Goal: Entertainment & Leisure: Consume media (video, audio)

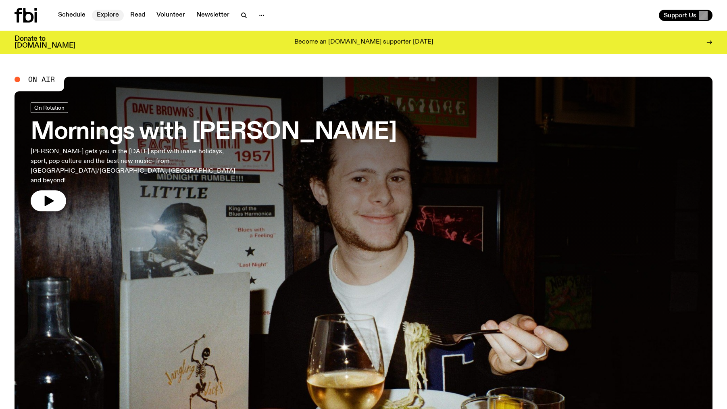
click at [113, 14] on link "Explore" at bounding box center [108, 15] width 32 height 11
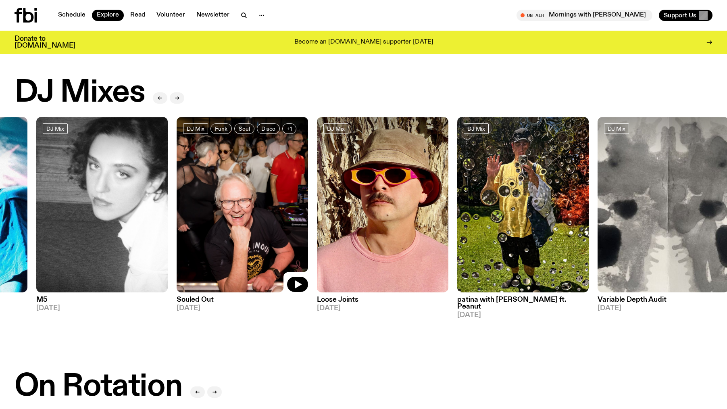
drag, startPoint x: 644, startPoint y: 180, endPoint x: 212, endPoint y: 198, distance: 432.4
click at [212, 198] on img at bounding box center [243, 204] width 132 height 175
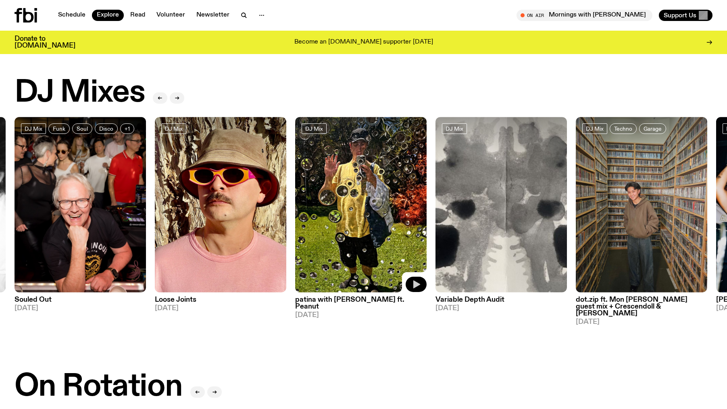
click at [416, 278] on button "button" at bounding box center [416, 284] width 21 height 15
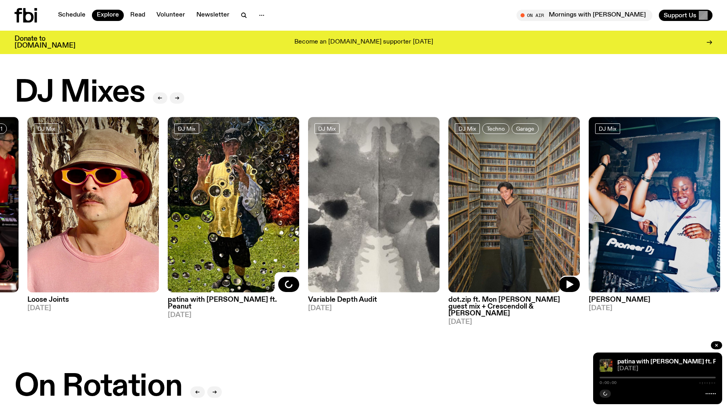
drag, startPoint x: 640, startPoint y: 182, endPoint x: 278, endPoint y: 190, distance: 362.3
click at [449, 190] on img at bounding box center [515, 204] width 132 height 175
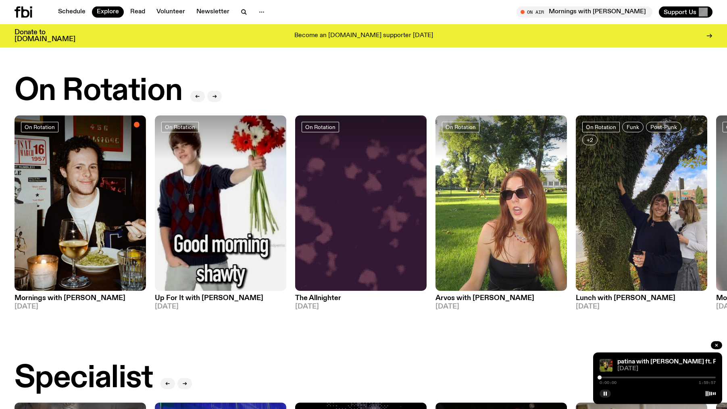
scroll to position [285, 0]
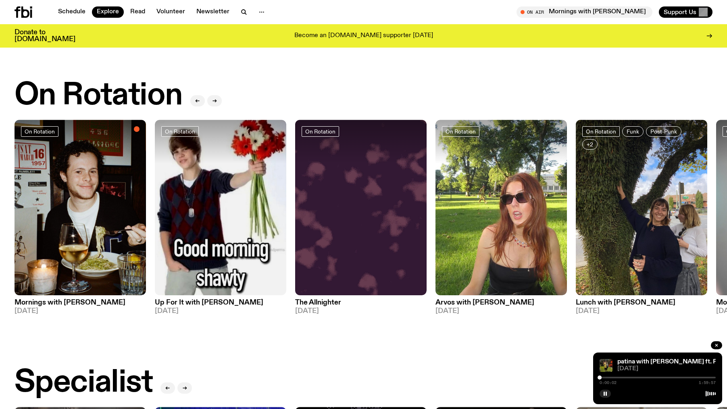
click at [643, 378] on div at bounding box center [658, 378] width 116 height 2
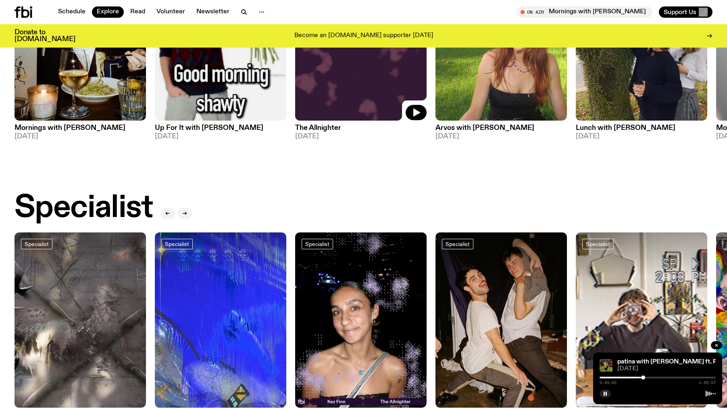
scroll to position [556, 0]
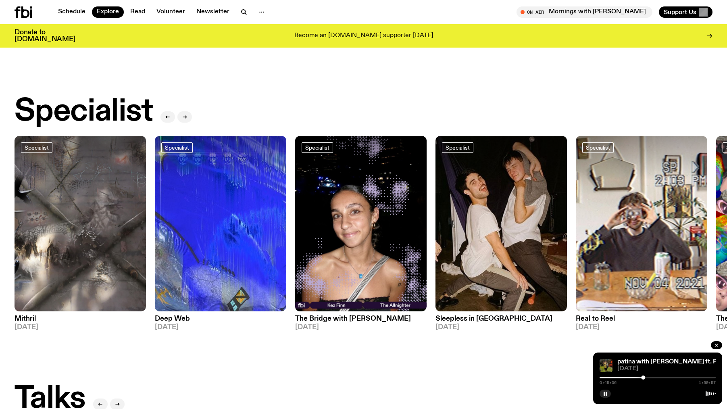
click at [661, 378] on div at bounding box center [658, 378] width 116 height 2
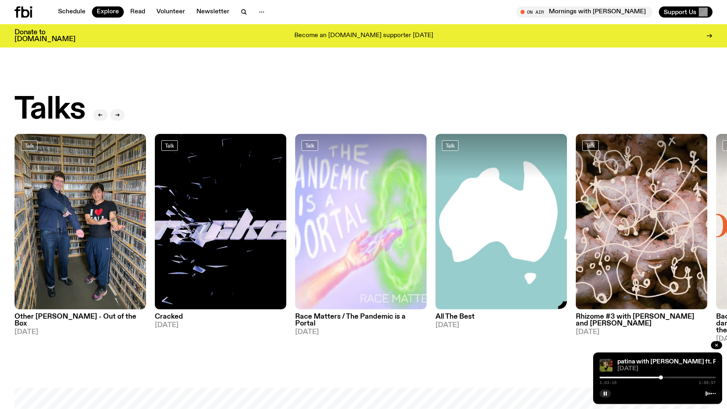
scroll to position [846, 0]
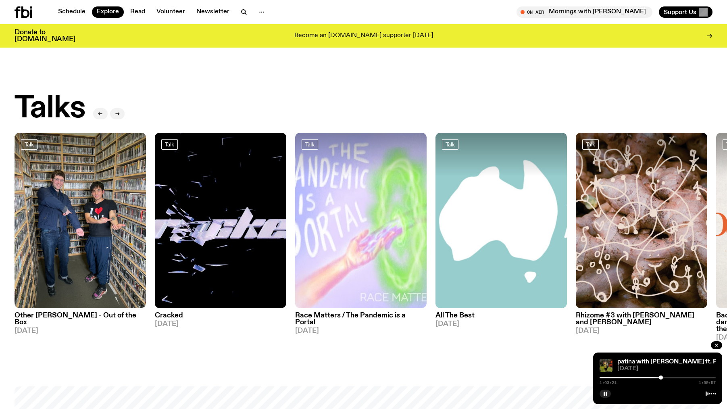
click at [676, 378] on div "1:03:21 1:59:57" at bounding box center [658, 380] width 116 height 10
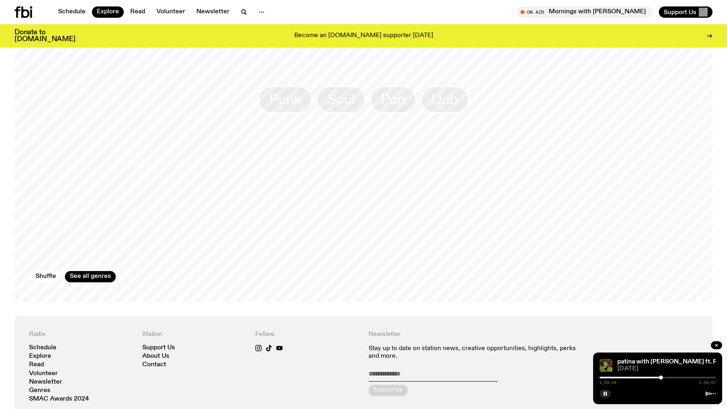
scroll to position [1214, 0]
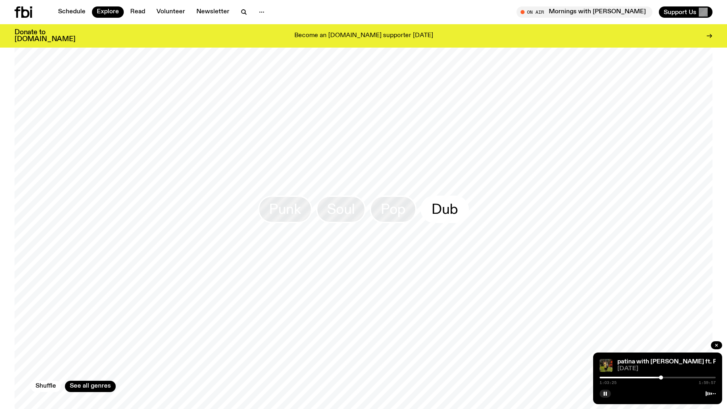
click at [460, 207] on link "Dub" at bounding box center [445, 209] width 48 height 27
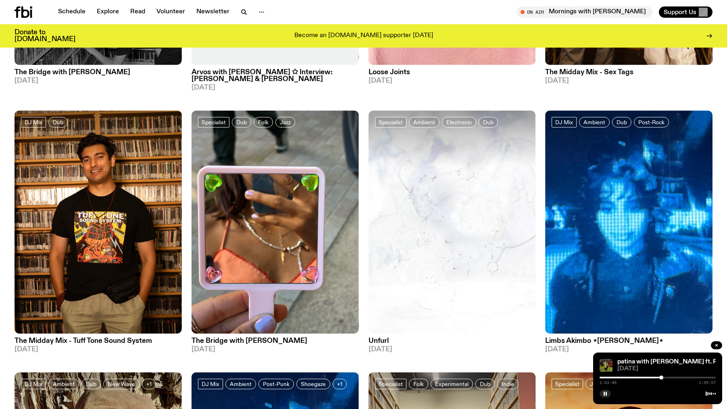
scroll to position [1130, 0]
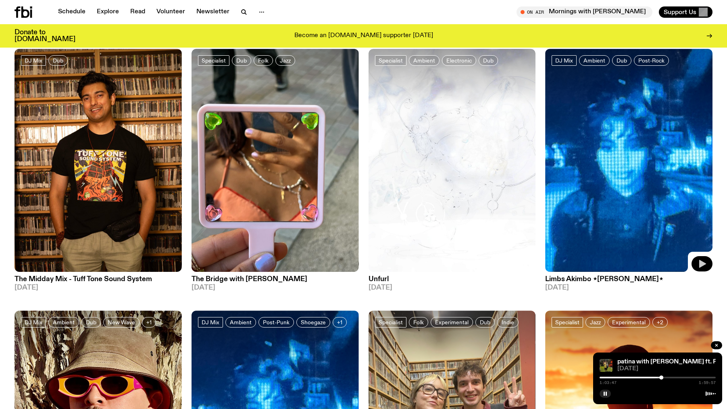
click at [703, 259] on icon "button" at bounding box center [703, 264] width 10 height 10
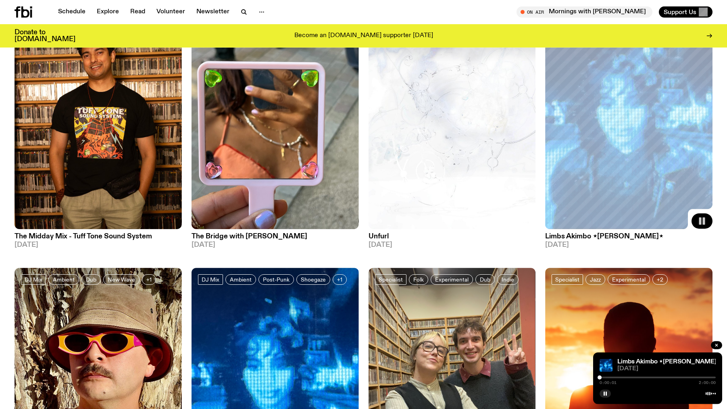
scroll to position [1059, 0]
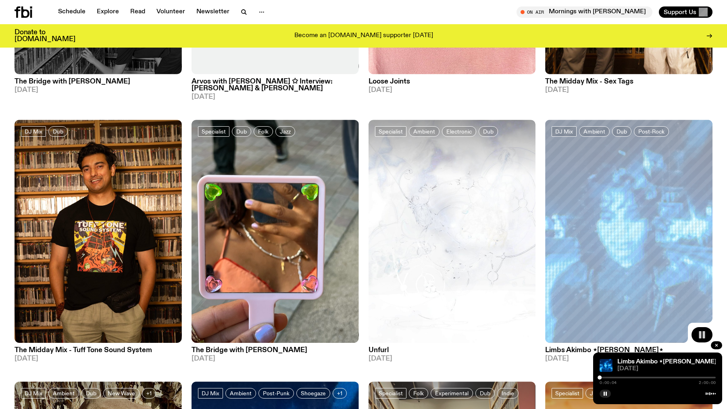
click at [605, 377] on div at bounding box center [658, 378] width 116 height 2
click at [621, 378] on div at bounding box center [658, 378] width 116 height 2
click at [633, 378] on div at bounding box center [658, 378] width 116 height 2
click at [646, 378] on div at bounding box center [658, 378] width 116 height 2
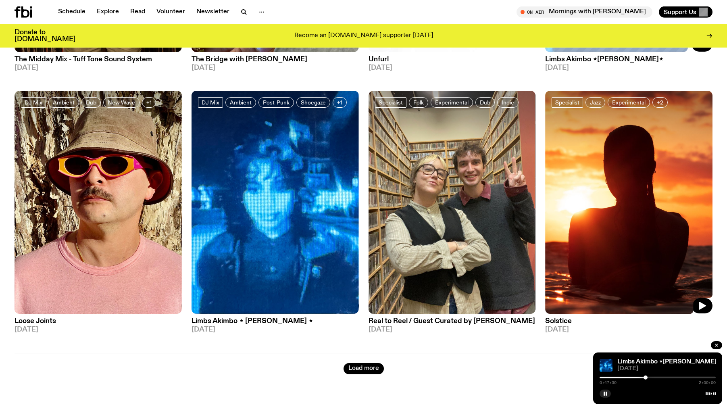
scroll to position [1355, 0]
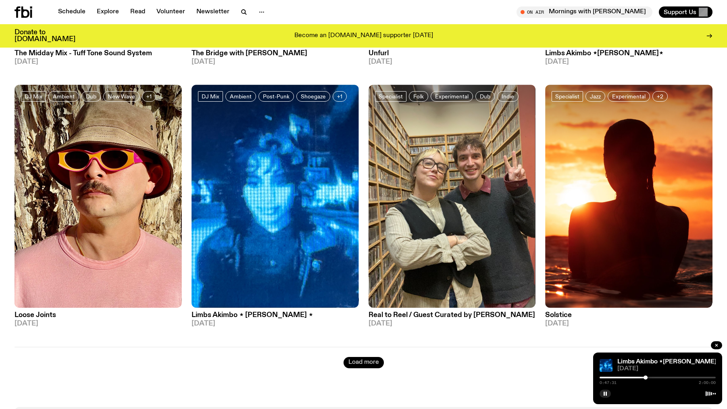
click at [375, 357] on button "Load more" at bounding box center [364, 362] width 40 height 11
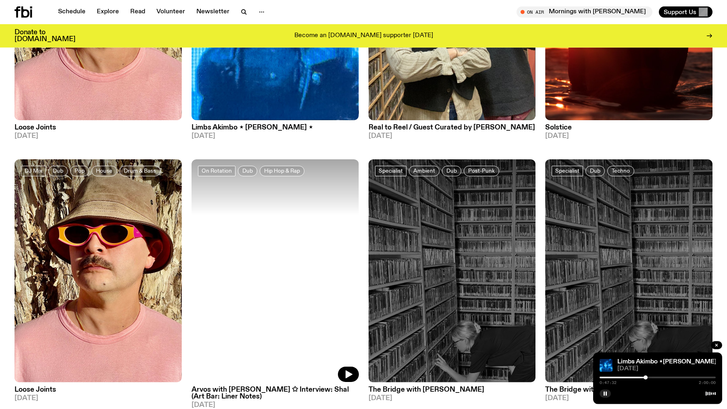
scroll to position [1543, 0]
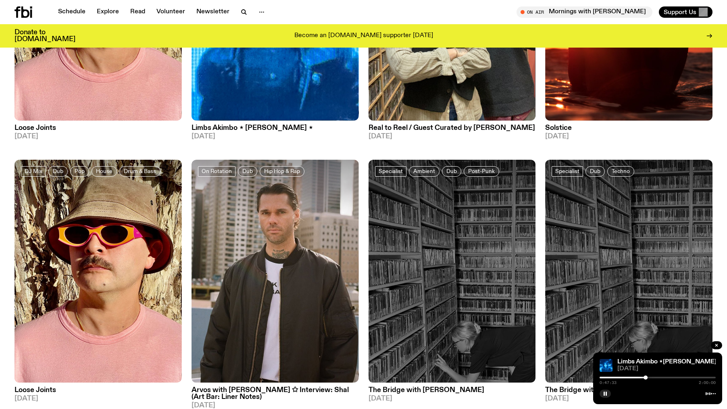
click at [666, 378] on div at bounding box center [658, 378] width 116 height 2
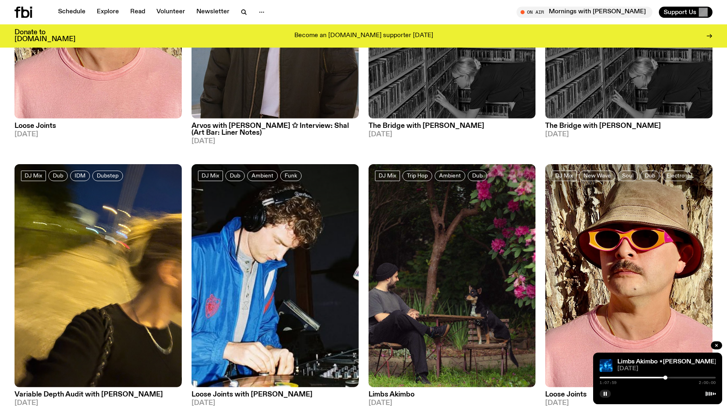
scroll to position [1891, 0]
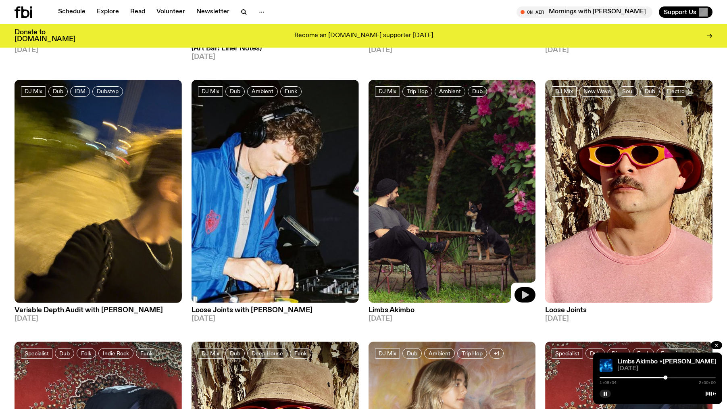
click at [522, 287] on button "button" at bounding box center [525, 294] width 21 height 15
click at [630, 377] on div at bounding box center [658, 378] width 116 height 2
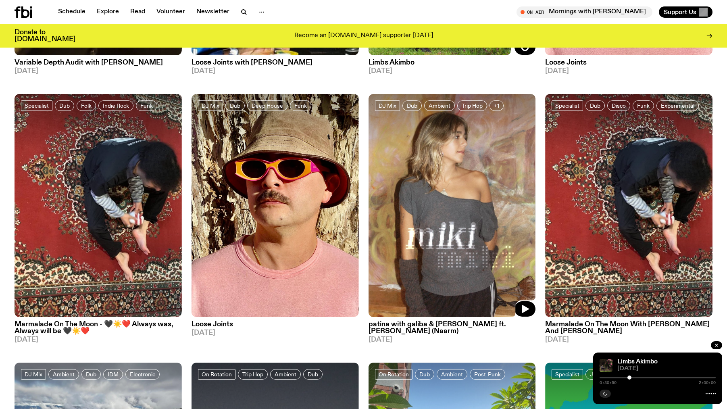
scroll to position [2169, 0]
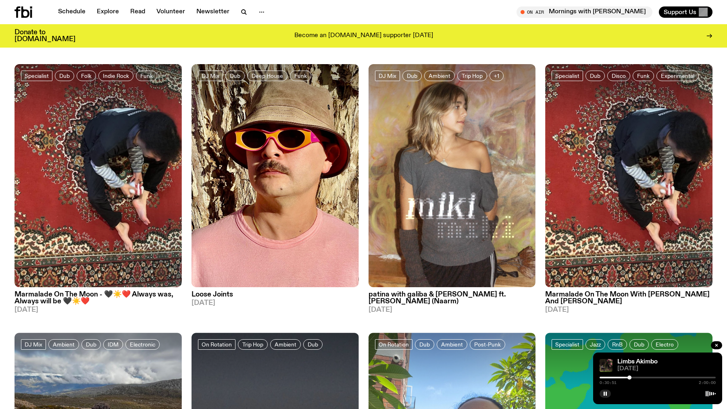
click at [646, 376] on div "0:30:51 2:00:00" at bounding box center [658, 380] width 116 height 10
click at [647, 377] on div at bounding box center [658, 378] width 116 height 2
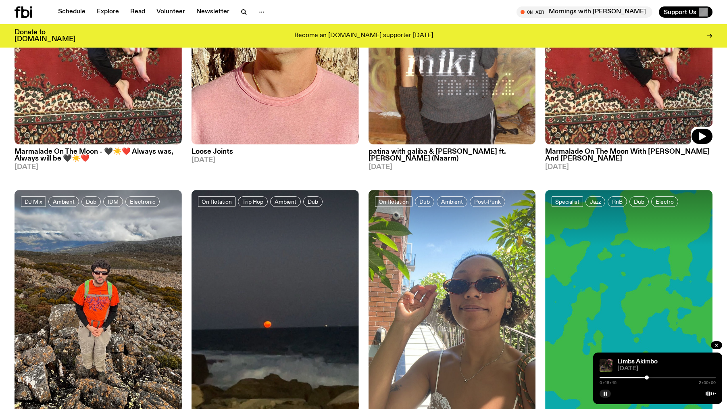
scroll to position [2330, 0]
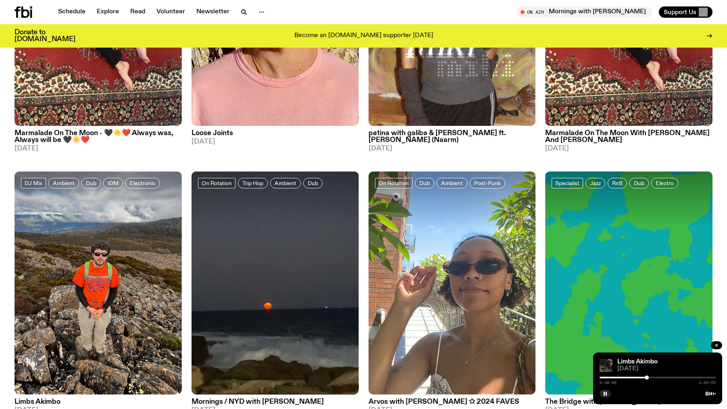
click at [672, 377] on div at bounding box center [658, 378] width 116 height 2
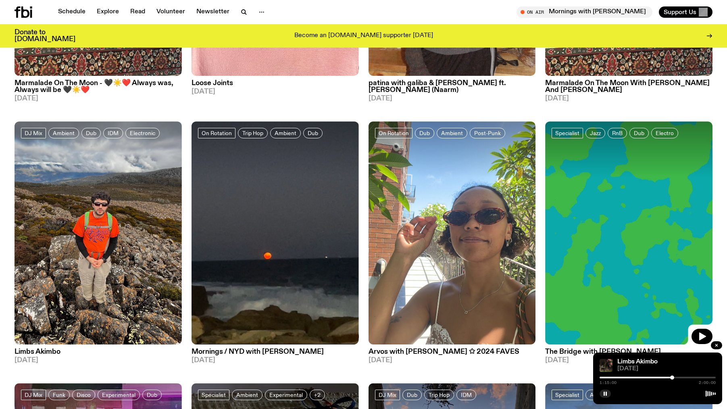
scroll to position [2382, 0]
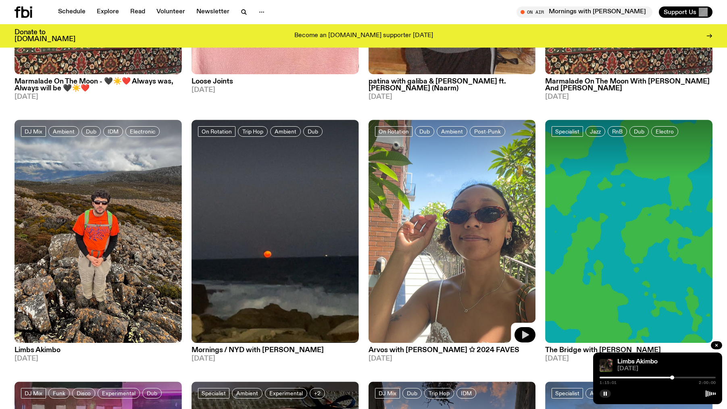
click at [528, 330] on icon "button" at bounding box center [525, 335] width 10 height 10
click at [618, 377] on div at bounding box center [658, 378] width 116 height 2
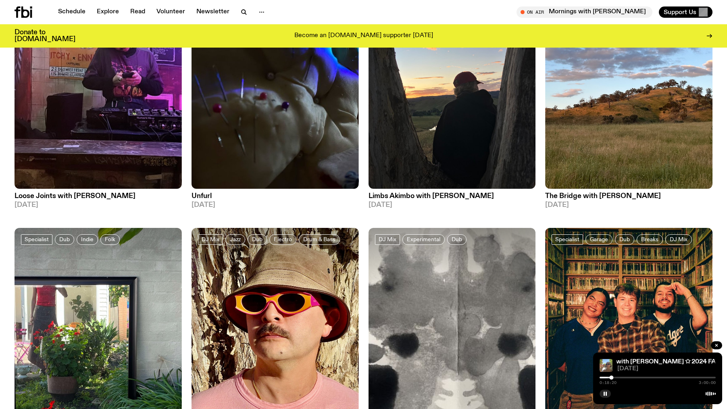
scroll to position [2930, 0]
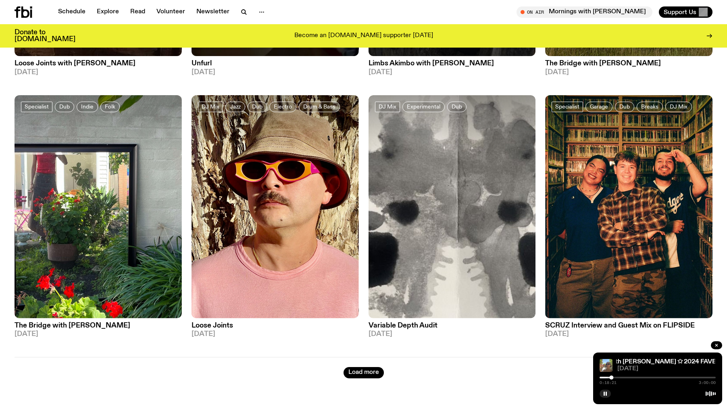
click at [633, 377] on div at bounding box center [658, 378] width 116 height 2
click at [644, 378] on div at bounding box center [658, 378] width 116 height 2
click at [654, 378] on div at bounding box center [658, 378] width 116 height 2
click at [608, 396] on icon "button" at bounding box center [605, 393] width 5 height 5
click at [374, 367] on button "Load more" at bounding box center [364, 372] width 40 height 11
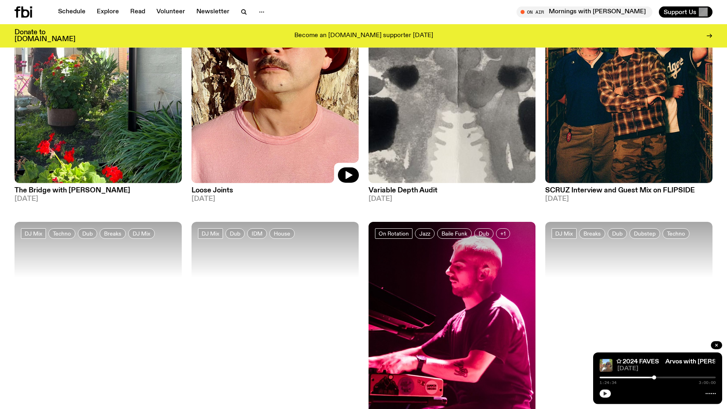
scroll to position [3227, 0]
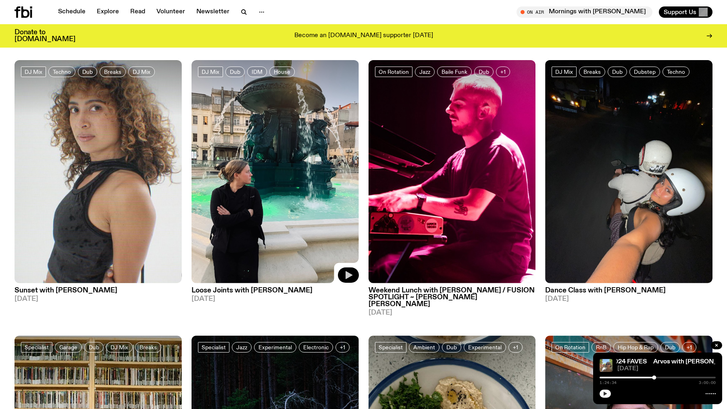
click at [349, 270] on icon "button" at bounding box center [349, 275] width 10 height 10
click at [625, 378] on div at bounding box center [658, 378] width 116 height 2
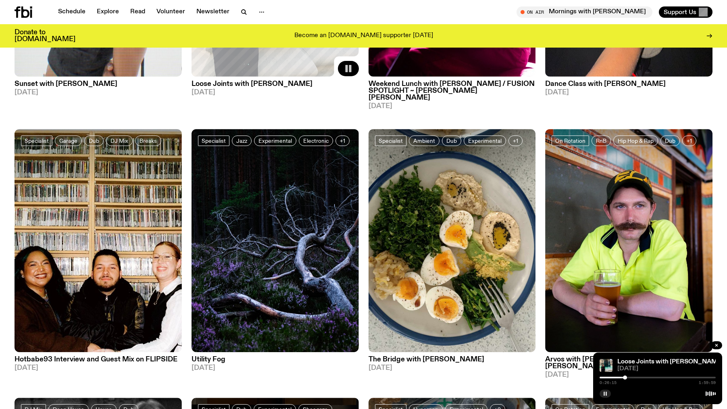
scroll to position [3447, 0]
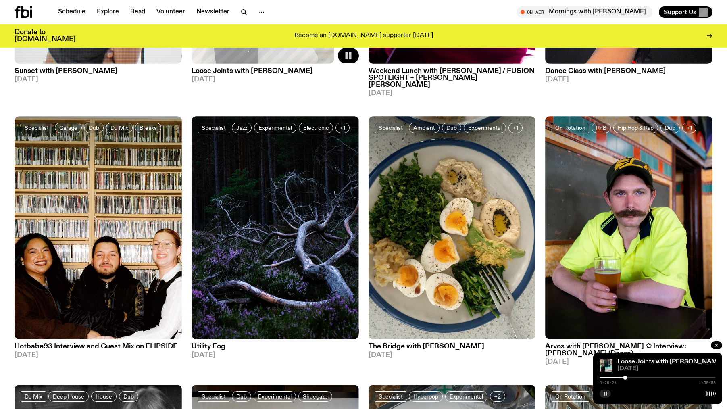
click at [646, 376] on div "0:26:21 1:59:59" at bounding box center [658, 380] width 116 height 10
click at [645, 377] on div at bounding box center [658, 378] width 116 height 2
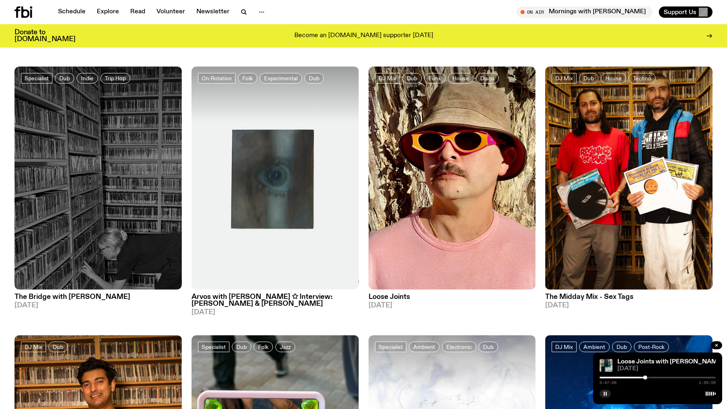
scroll to position [839, 0]
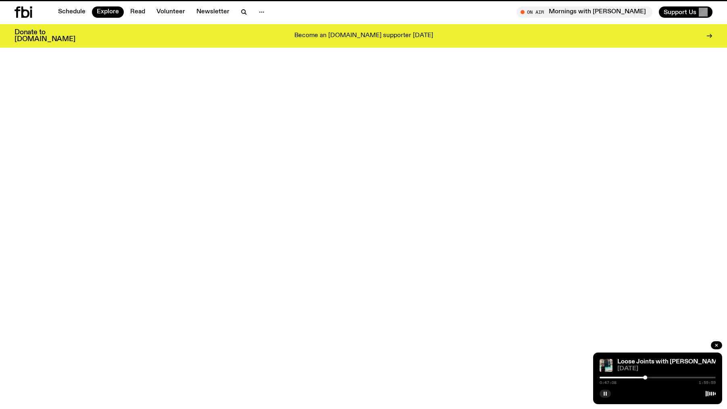
scroll to position [1215, 0]
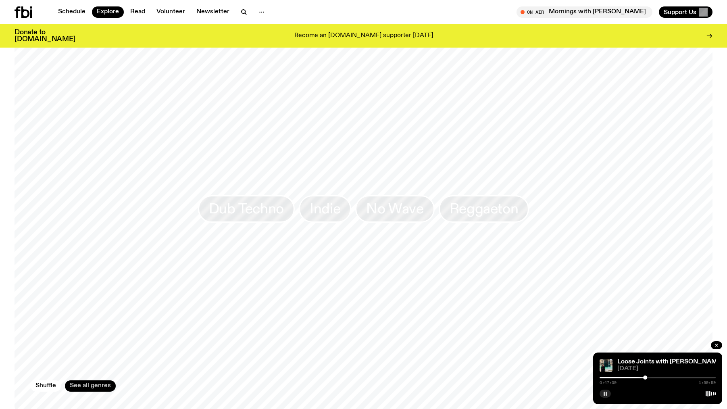
click at [88, 380] on link "See all genres" at bounding box center [90, 385] width 51 height 11
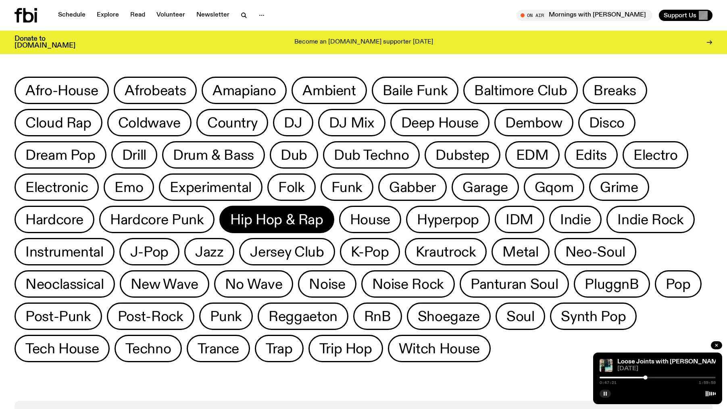
click at [304, 213] on span "Hip Hop & Rap" at bounding box center [276, 220] width 93 height 16
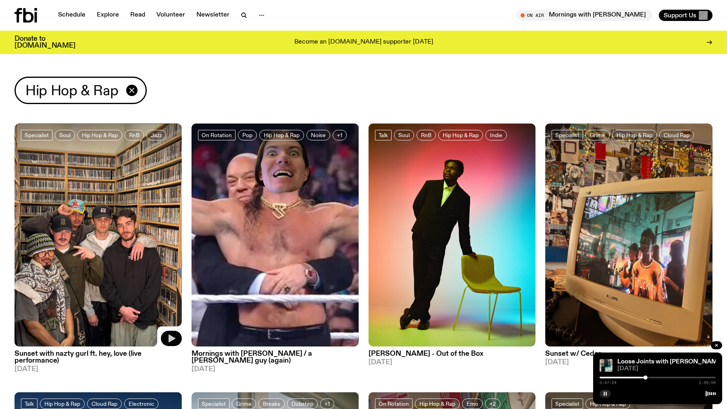
click at [173, 340] on icon "button" at bounding box center [172, 339] width 10 height 10
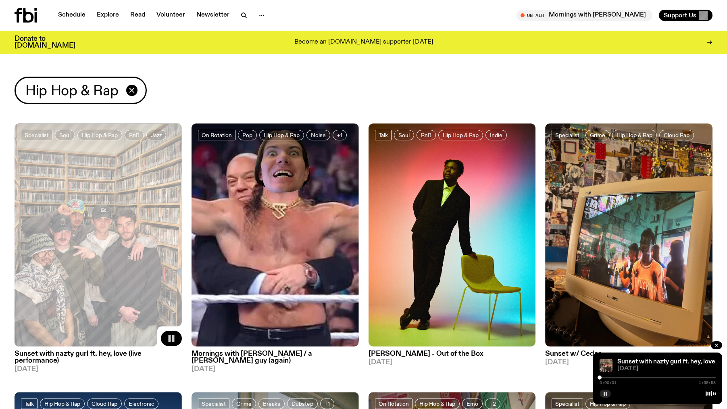
click at [622, 378] on div at bounding box center [658, 378] width 116 height 2
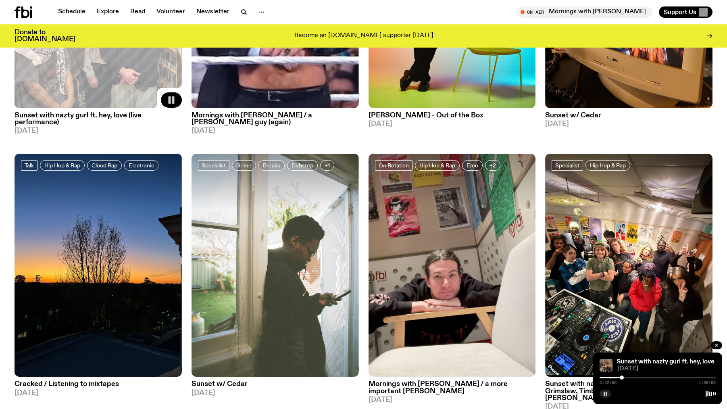
scroll to position [232, 0]
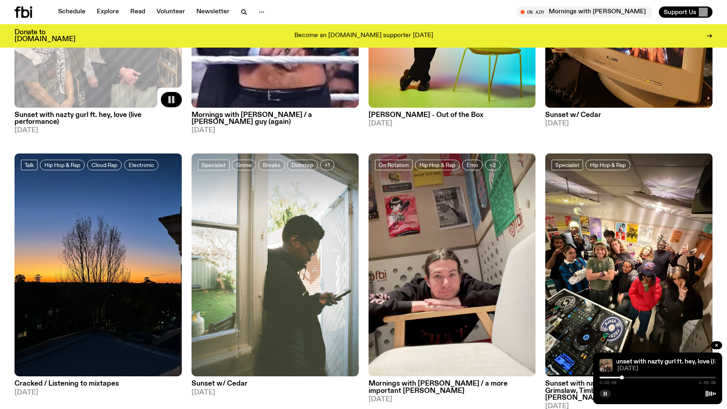
click at [638, 376] on div "0:22:56 1:59:58" at bounding box center [658, 380] width 116 height 10
click at [639, 378] on div at bounding box center [658, 378] width 116 height 2
click at [648, 378] on div at bounding box center [658, 378] width 116 height 2
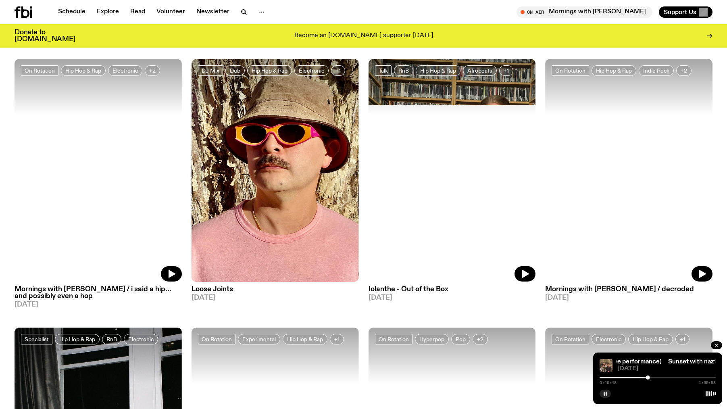
scroll to position [878, 0]
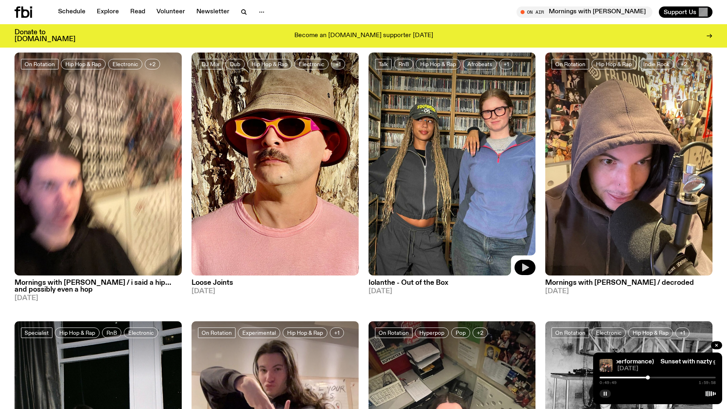
click at [523, 263] on icon "button" at bounding box center [525, 267] width 7 height 8
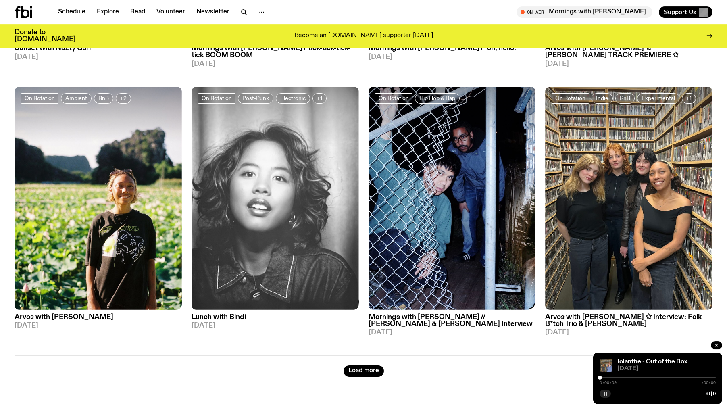
scroll to position [1381, 0]
click at [365, 365] on button "Load more" at bounding box center [364, 370] width 40 height 11
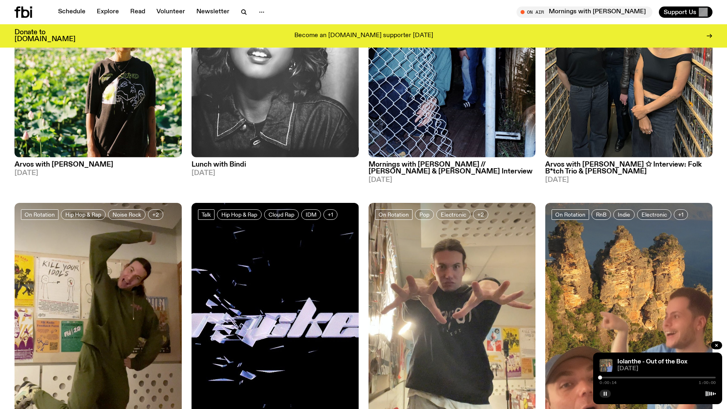
scroll to position [1601, 0]
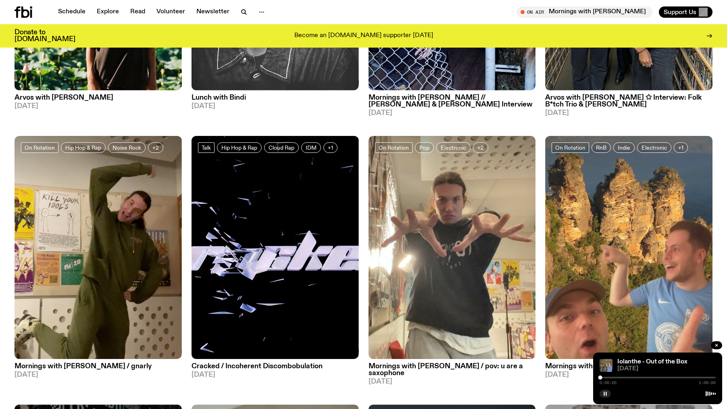
click at [625, 376] on div "0:00:20 1:00:00" at bounding box center [658, 380] width 116 height 10
click at [627, 378] on div at bounding box center [658, 378] width 116 height 2
click at [639, 377] on div at bounding box center [658, 378] width 116 height 2
click at [653, 377] on div at bounding box center [658, 378] width 116 height 2
click at [658, 377] on div at bounding box center [658, 378] width 116 height 2
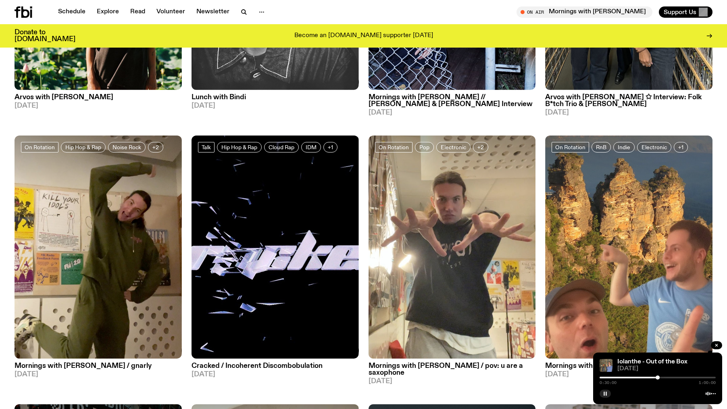
scroll to position [1762, 0]
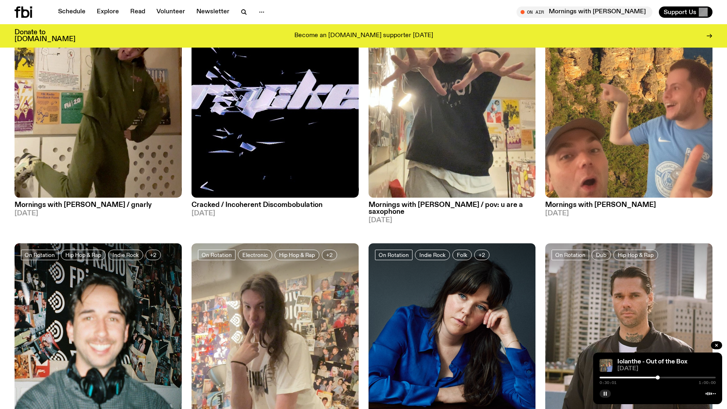
click at [669, 378] on div at bounding box center [658, 378] width 116 height 2
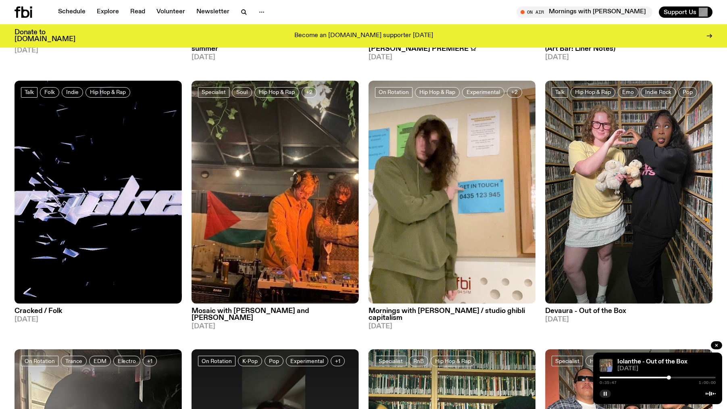
scroll to position [2188, 0]
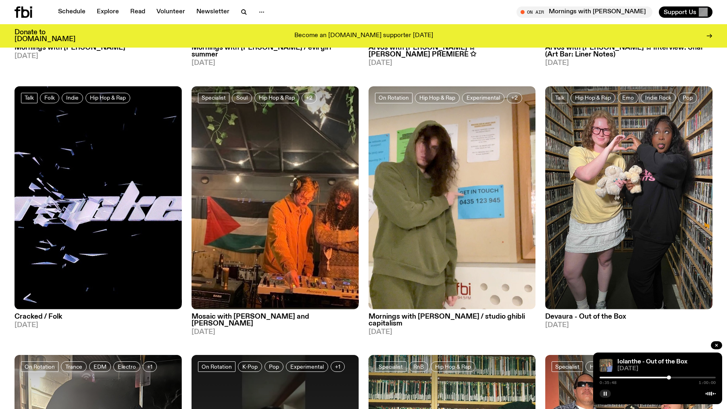
click at [677, 378] on div at bounding box center [658, 378] width 116 height 2
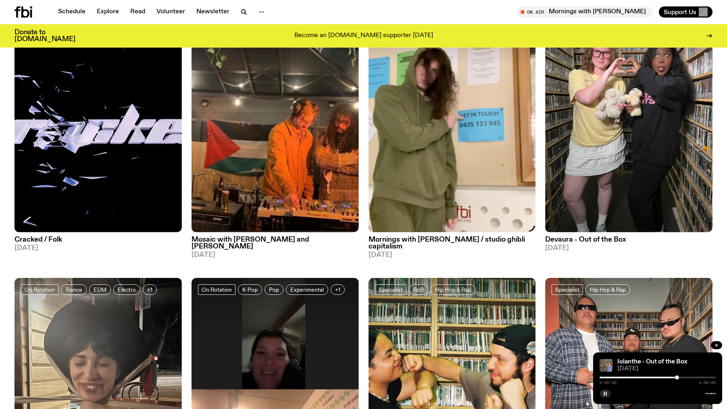
scroll to position [2343, 0]
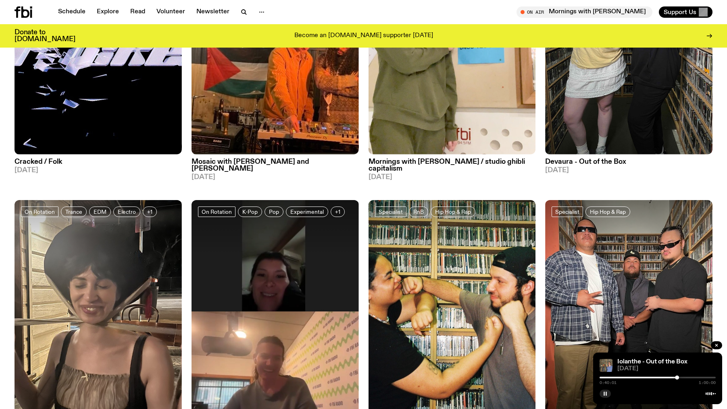
click at [685, 377] on div at bounding box center [658, 378] width 116 height 2
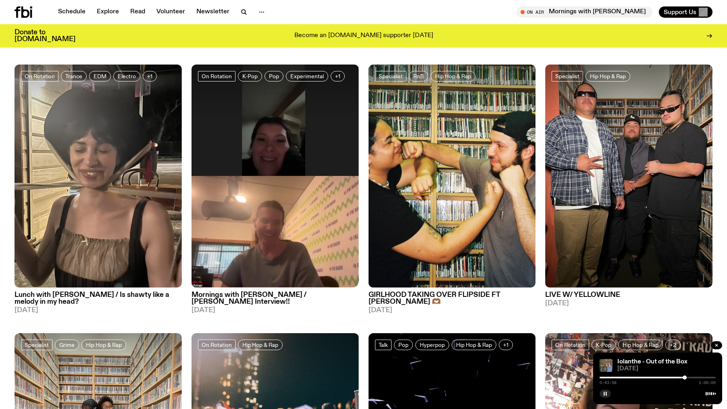
scroll to position [2653, 0]
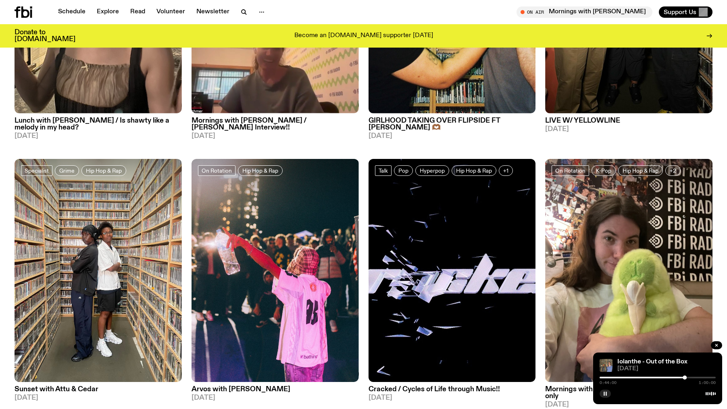
click at [638, 378] on div "0:44:00 1:00:00" at bounding box center [658, 380] width 116 height 10
click at [638, 378] on div at bounding box center [627, 378] width 116 height 2
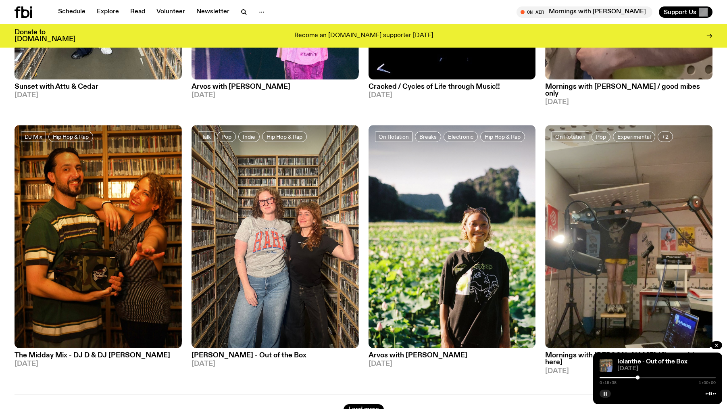
scroll to position [2956, 0]
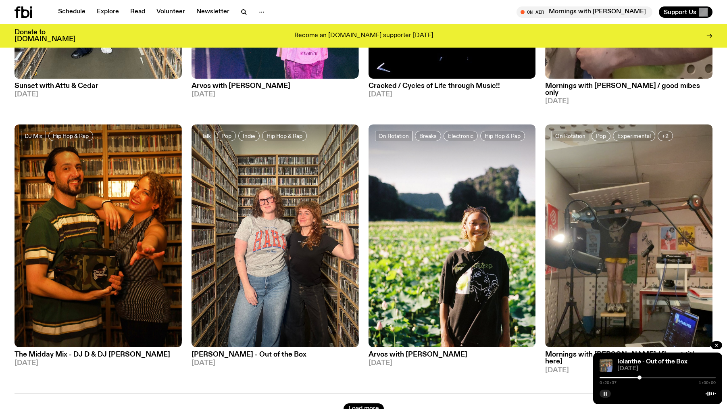
click at [640, 378] on div at bounding box center [640, 378] width 4 height 4
click at [597, 377] on div "Iolanthe - Out of the Box 19.06.25 0:20:40 1:00:00" at bounding box center [657, 379] width 129 height 52
click at [602, 378] on div at bounding box center [582, 378] width 116 height 2
drag, startPoint x: 602, startPoint y: 378, endPoint x: 591, endPoint y: 375, distance: 11.6
click at [594, 377] on div "Iolanthe - Out of the Box 19.06.25 0:00:00 1:00:00" at bounding box center [657, 379] width 129 height 52
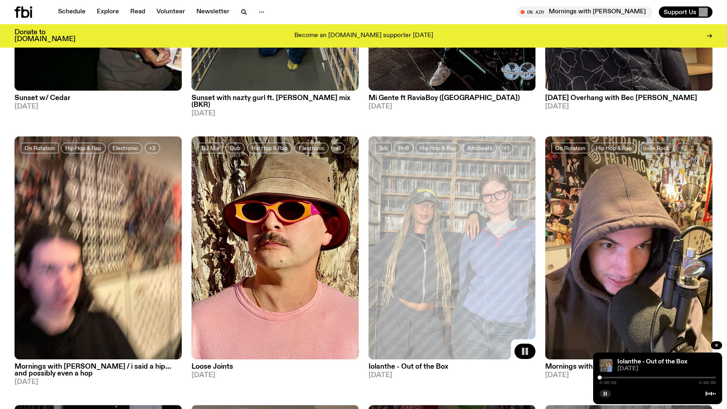
scroll to position [787, 0]
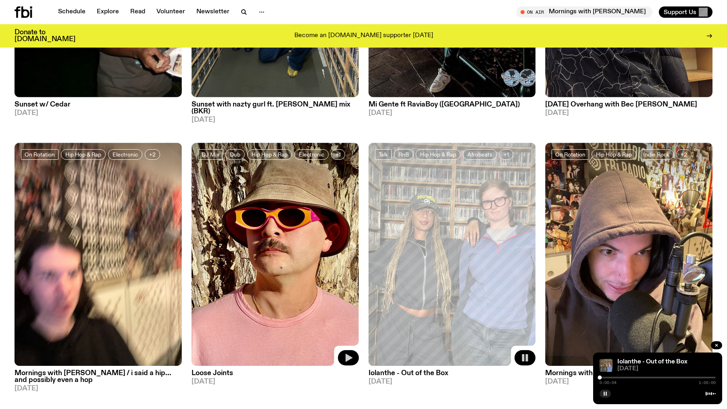
click at [351, 350] on button "button" at bounding box center [348, 357] width 21 height 15
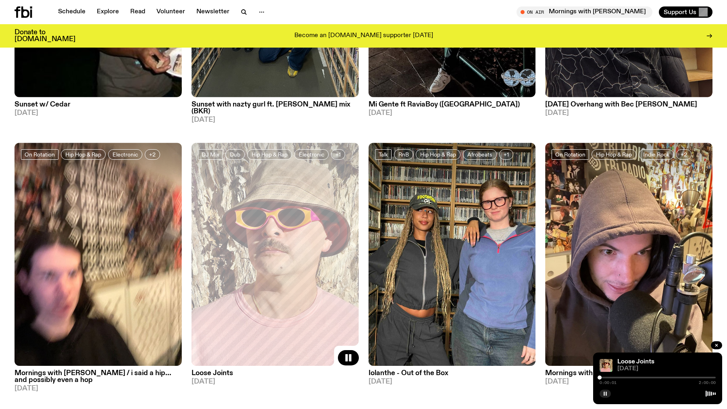
click at [617, 378] on div at bounding box center [658, 378] width 116 height 2
click at [627, 377] on div at bounding box center [658, 378] width 116 height 2
click at [633, 377] on div at bounding box center [658, 378] width 116 height 2
click at [637, 378] on div at bounding box center [658, 378] width 116 height 2
click at [646, 378] on div at bounding box center [658, 378] width 116 height 2
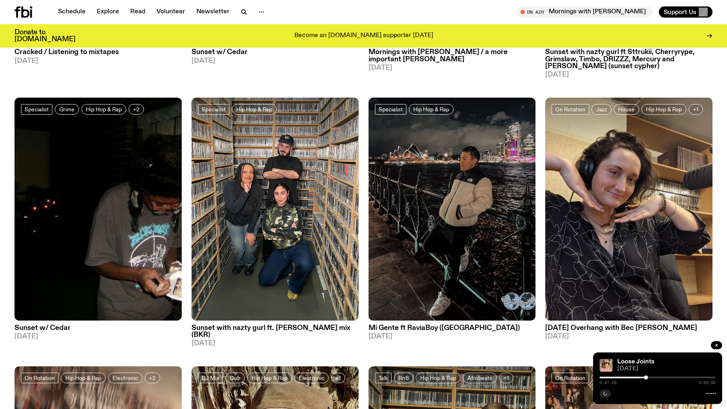
scroll to position [562, 0]
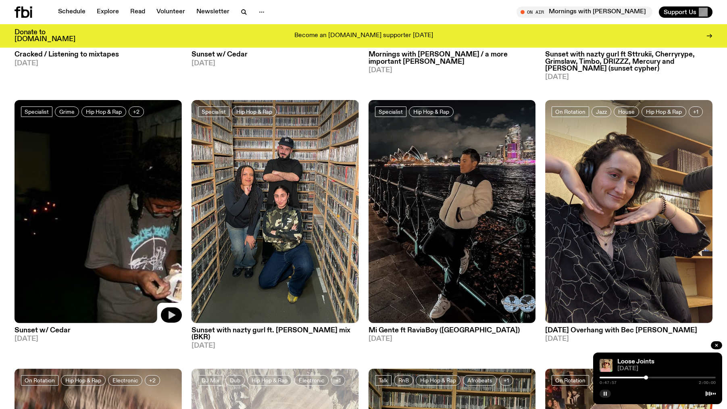
click at [174, 310] on button "button" at bounding box center [171, 314] width 21 height 15
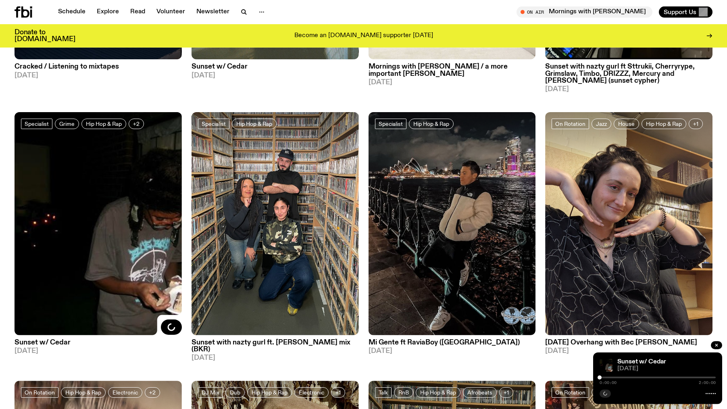
scroll to position [549, 0]
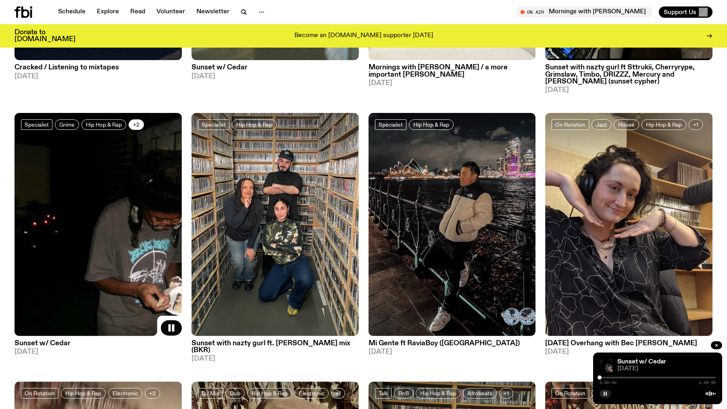
click at [137, 125] on span "+2" at bounding box center [136, 124] width 6 height 6
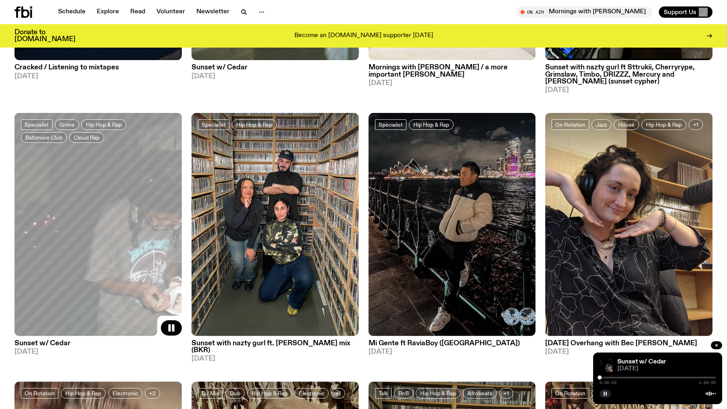
click at [41, 345] on h3 "Sunset w/ Cedar" at bounding box center [98, 343] width 167 height 7
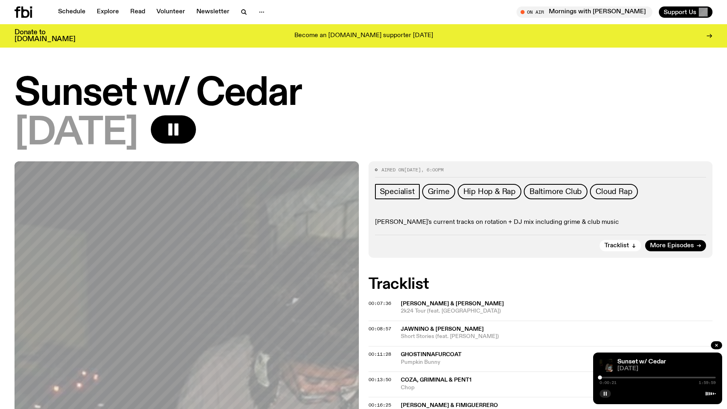
scroll to position [6, 0]
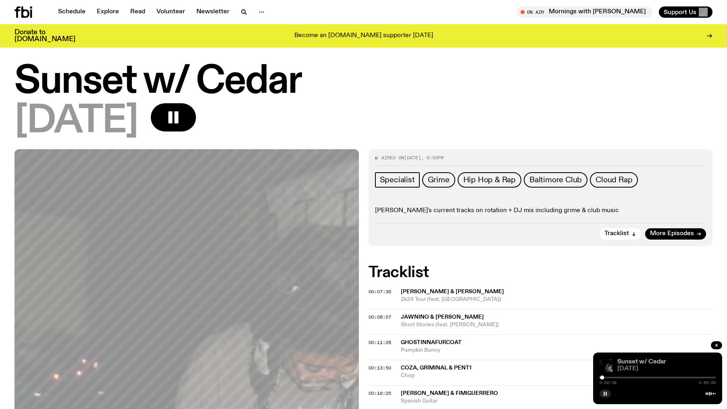
click at [626, 363] on link "Sunset w/ Cedar" at bounding box center [642, 362] width 49 height 6
click at [604, 378] on div at bounding box center [603, 378] width 4 height 4
click at [605, 377] on div at bounding box center [605, 378] width 4 height 4
click at [604, 377] on div at bounding box center [604, 378] width 4 height 4
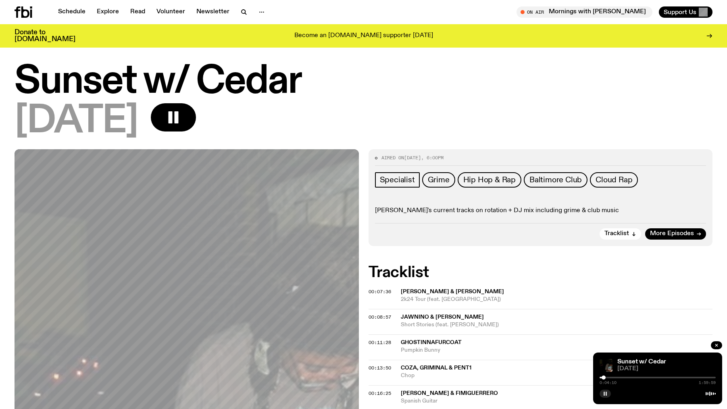
click at [674, 124] on div "[DATE]" at bounding box center [364, 121] width 698 height 36
click at [667, 231] on link "More Episodes" at bounding box center [675, 233] width 61 height 11
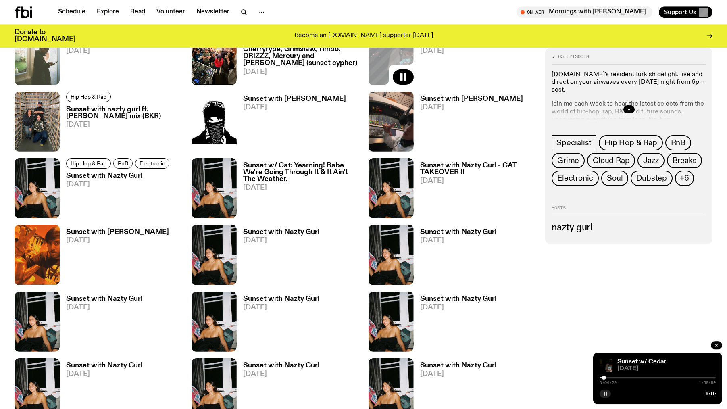
scroll to position [574, 0]
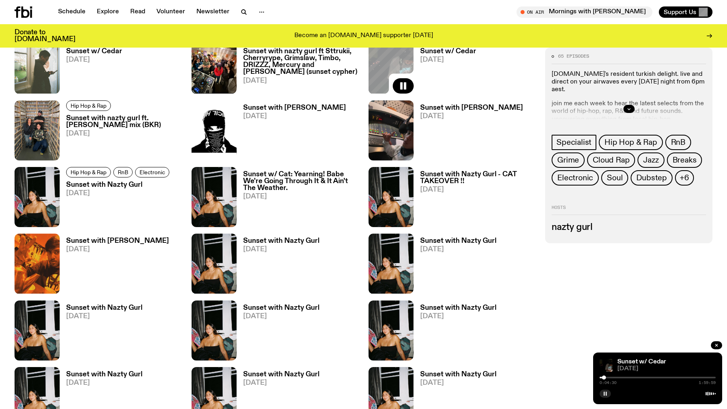
click at [296, 108] on h3 "Sunset with Lindsay" at bounding box center [294, 107] width 103 height 7
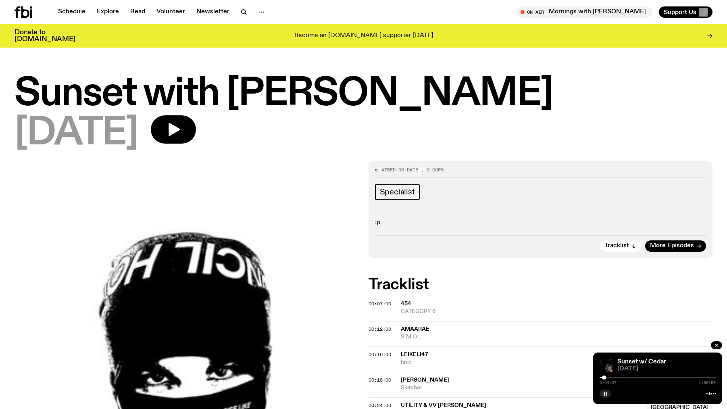
scroll to position [6, 0]
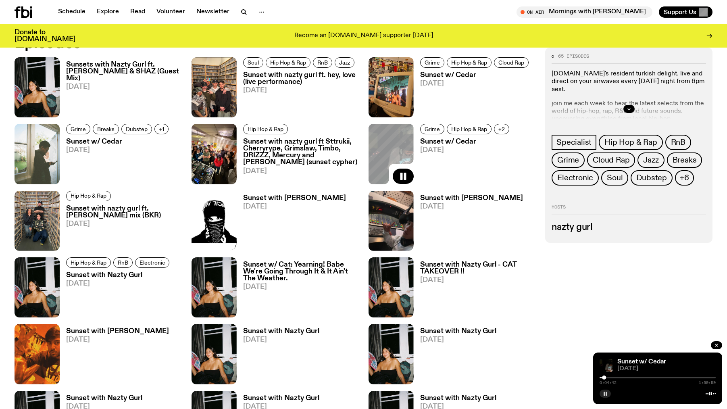
scroll to position [529, 0]
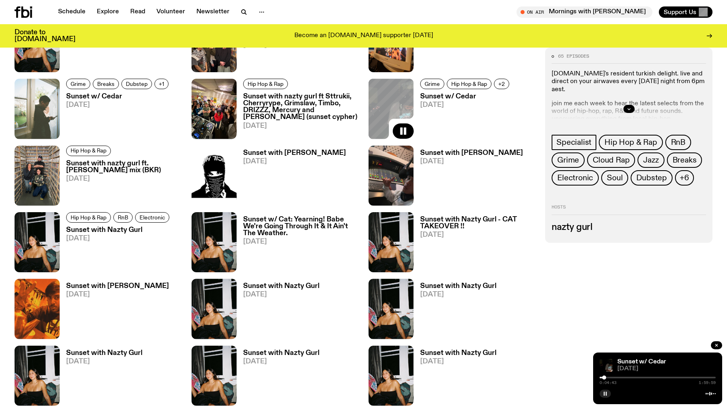
click at [144, 284] on h3 "Sunset with Mateo Baskaran" at bounding box center [117, 286] width 103 height 7
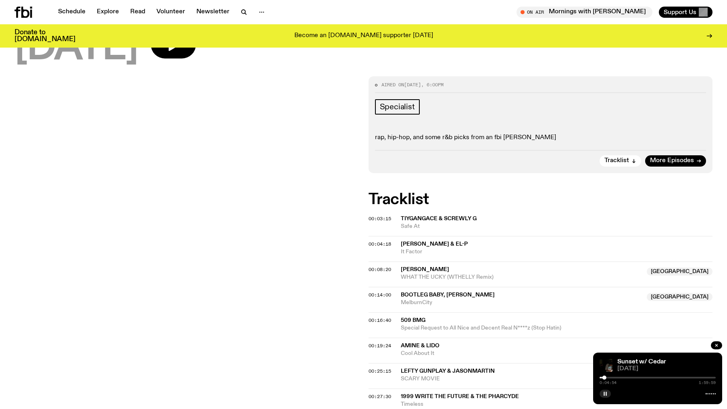
scroll to position [19, 0]
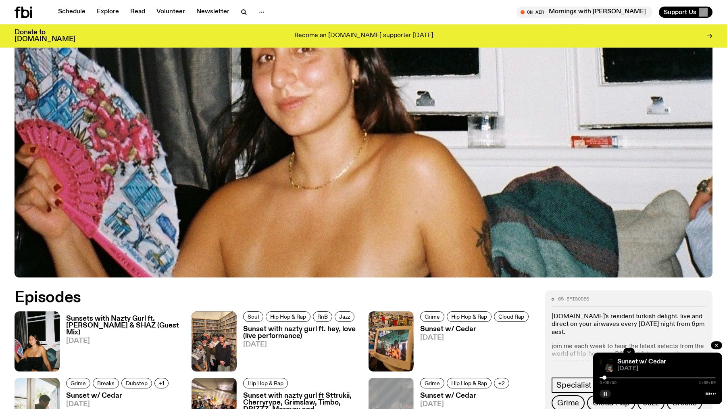
scroll to position [310, 0]
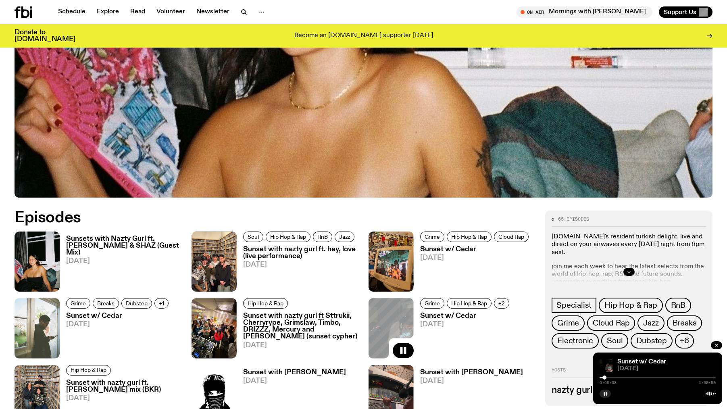
click at [627, 270] on icon "button" at bounding box center [629, 271] width 5 height 5
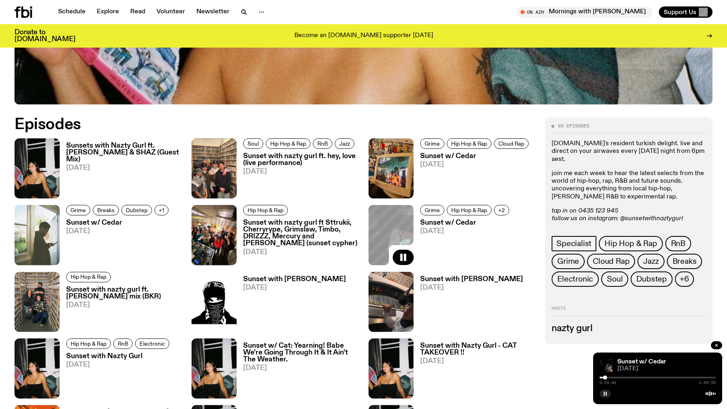
scroll to position [420, 0]
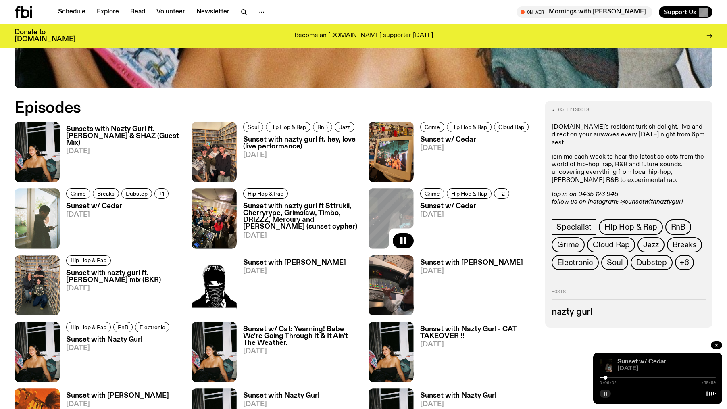
click at [631, 360] on link "Sunset w/ Cedar" at bounding box center [642, 362] width 49 height 6
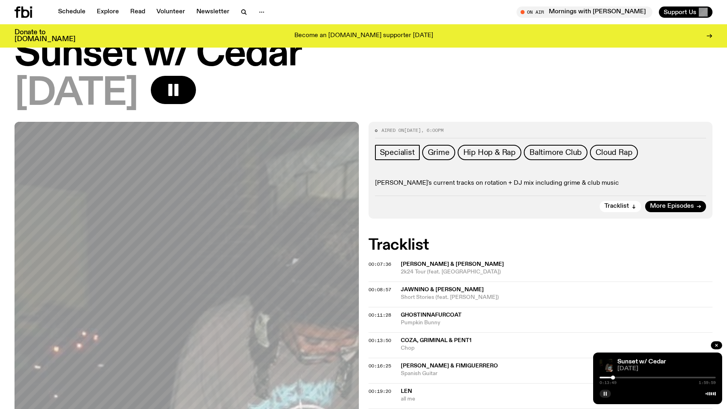
scroll to position [39, 0]
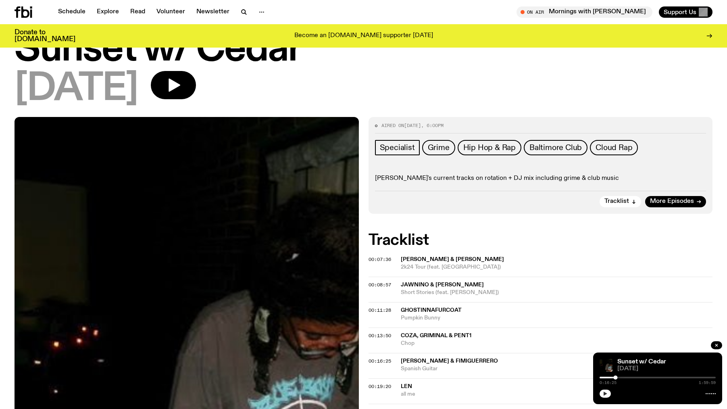
click at [609, 395] on button "button" at bounding box center [605, 394] width 11 height 8
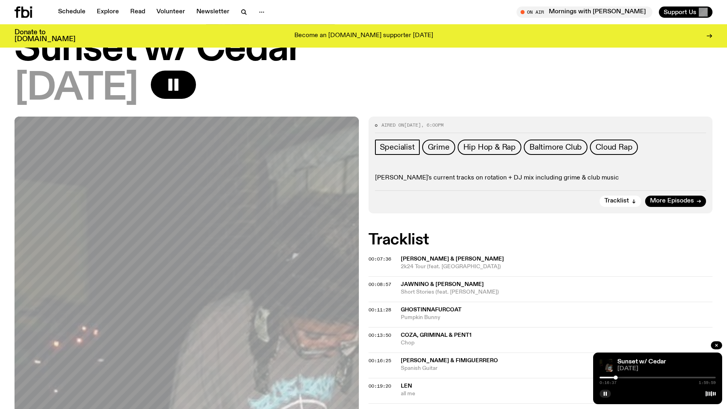
scroll to position [136, 0]
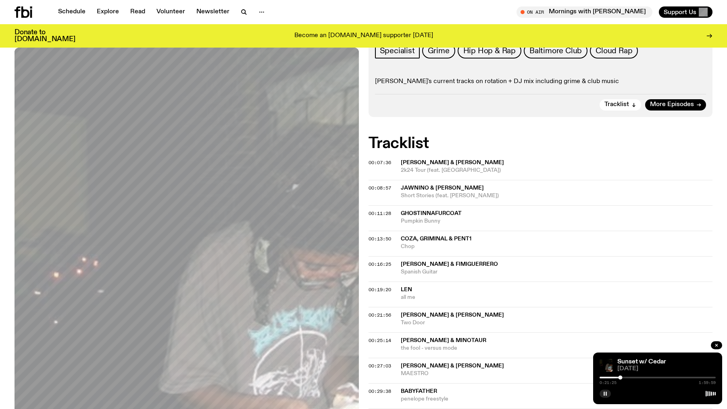
click at [608, 393] on icon "button" at bounding box center [605, 393] width 5 height 5
